Goal: Navigation & Orientation: Understand site structure

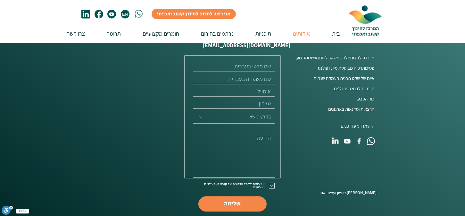
scroll to position [1555, 0]
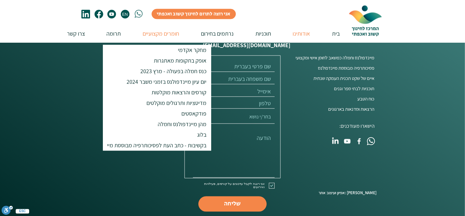
click at [156, 34] on p "חומרים מקצועיים" at bounding box center [161, 33] width 43 height 18
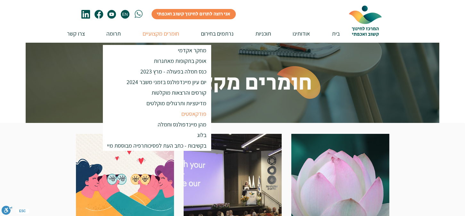
click at [192, 114] on p "פודקאסטים" at bounding box center [194, 113] width 31 height 11
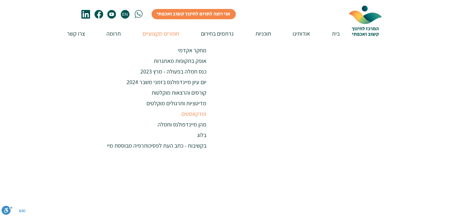
scroll to position [284, 0]
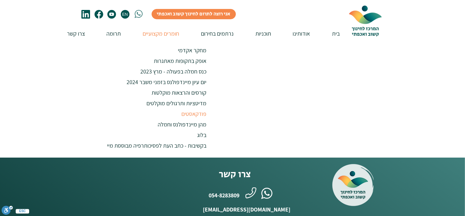
click at [454, 80] on div at bounding box center [232, 1] width 465 height 311
click at [438, 81] on div at bounding box center [232, 1] width 465 height 311
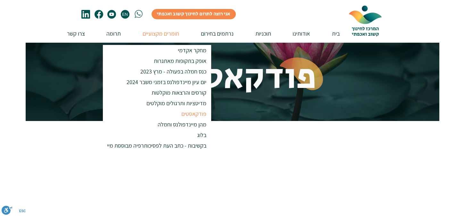
scroll to position [0, 0]
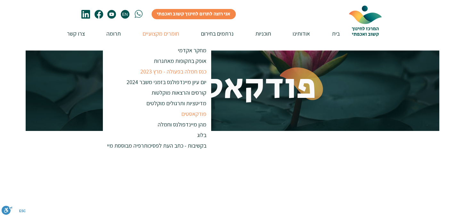
click at [169, 71] on p "כנס חמלה בפעולה - מרץ 2023" at bounding box center [174, 71] width 72 height 11
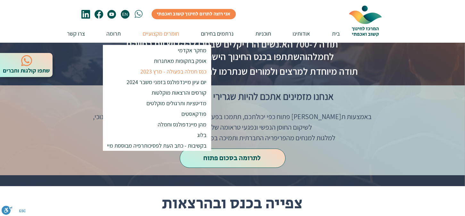
scroll to position [128, 0]
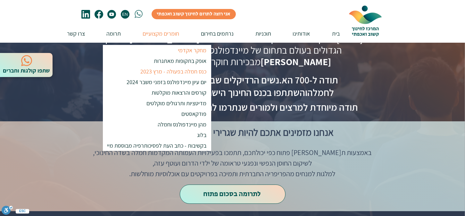
click at [182, 50] on p "מחקר אקדמי" at bounding box center [192, 50] width 34 height 11
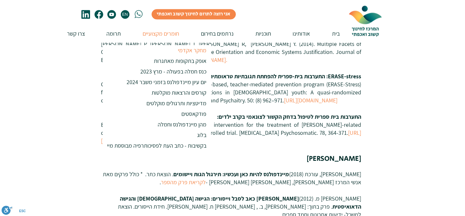
scroll to position [1634, 0]
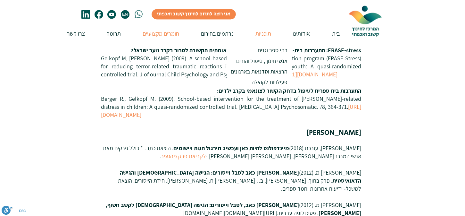
click at [262, 35] on p "תוכניות" at bounding box center [263, 33] width 22 height 18
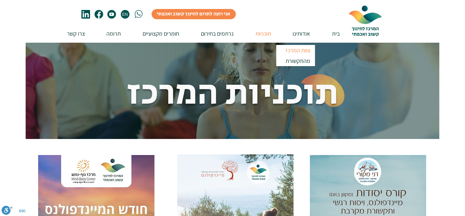
click at [294, 48] on p "צוות המרכז" at bounding box center [298, 50] width 30 height 11
